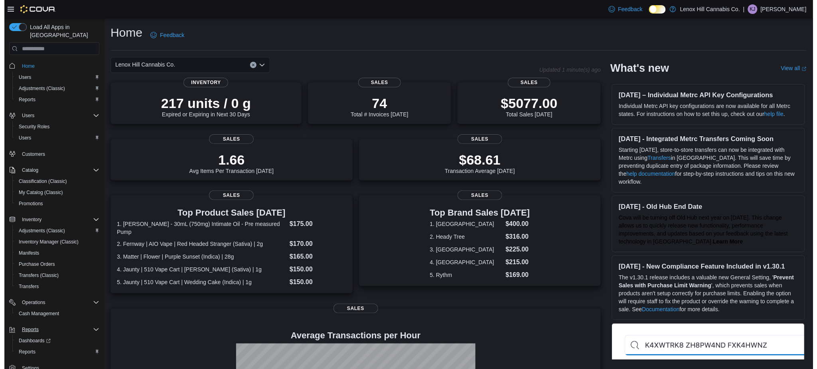
scroll to position [9, 0]
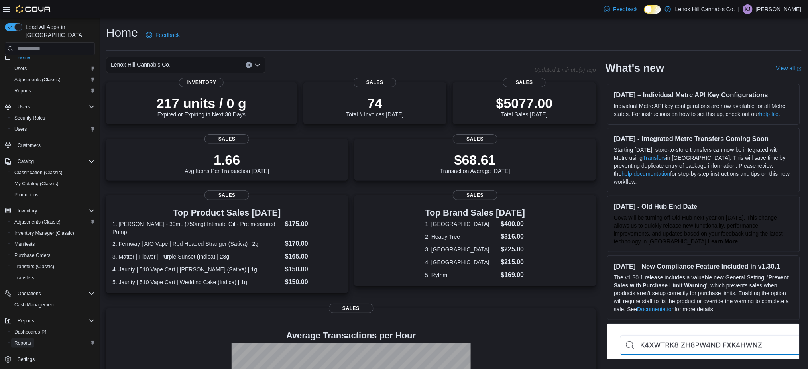
click at [26, 340] on span "Reports" at bounding box center [22, 343] width 17 height 6
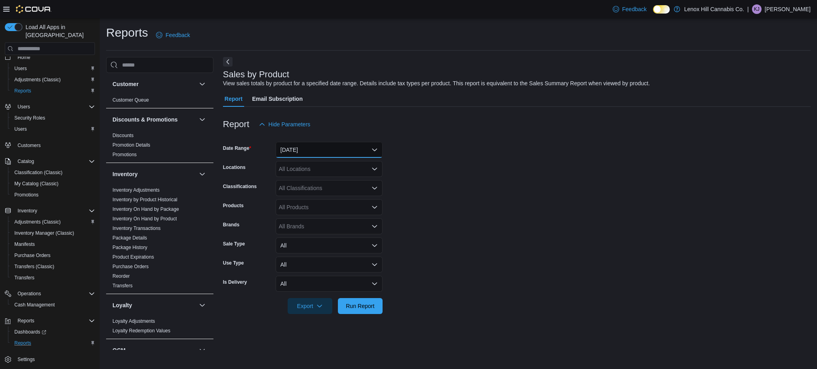
click at [328, 142] on button "Yesterday" at bounding box center [329, 150] width 107 height 16
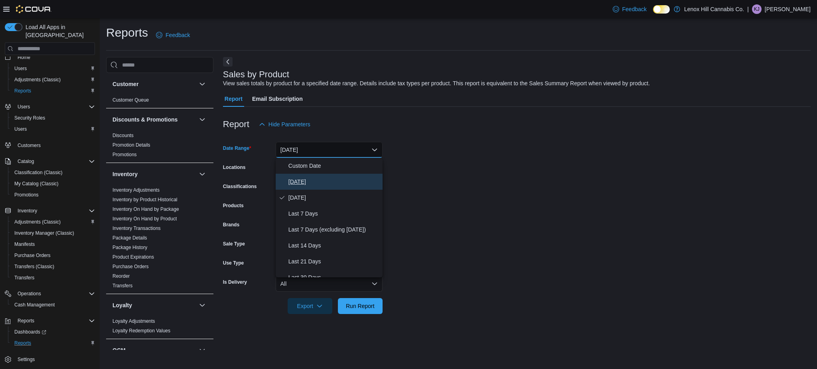
click at [302, 179] on span "Today" at bounding box center [333, 182] width 91 height 10
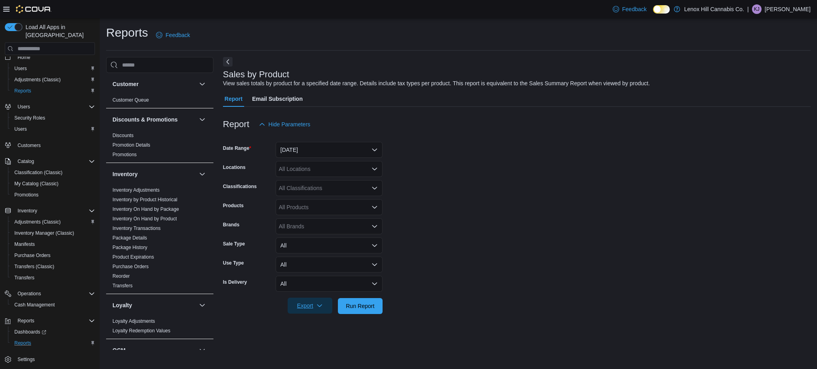
click at [315, 305] on span "Export" at bounding box center [309, 306] width 35 height 16
click at [308, 257] on span "Export to Excel" at bounding box center [310, 257] width 36 height 6
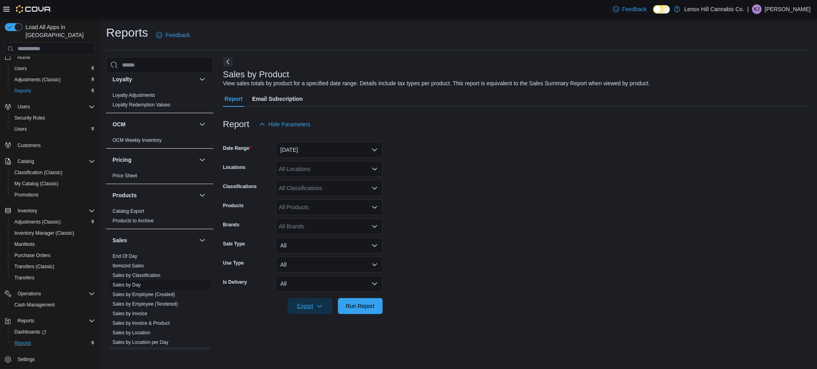
scroll to position [318, 0]
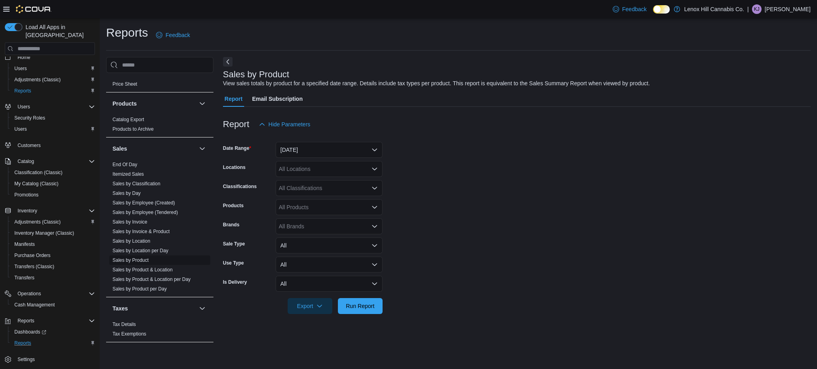
click at [145, 259] on link "Sales by Product" at bounding box center [130, 261] width 36 height 6
click at [305, 311] on span "Export" at bounding box center [309, 306] width 35 height 16
click at [316, 256] on span "Export to Excel" at bounding box center [310, 257] width 36 height 6
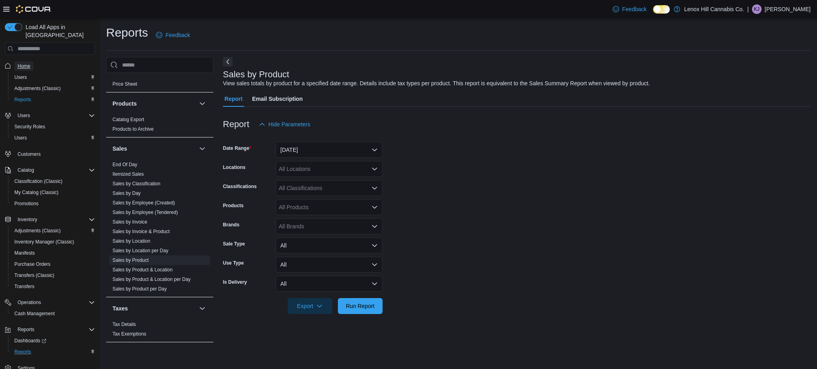
click at [27, 63] on span "Home" at bounding box center [24, 66] width 13 height 6
